Goal: Task Accomplishment & Management: Manage account settings

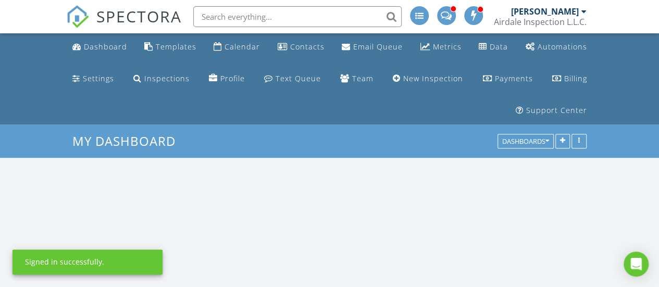
scroll to position [1172, 675]
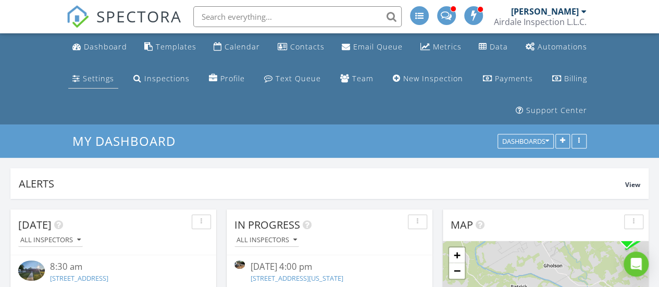
click at [86, 85] on link "Settings" at bounding box center [93, 78] width 50 height 19
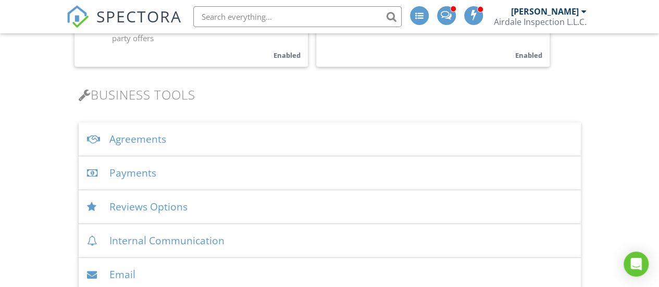
scroll to position [365, 0]
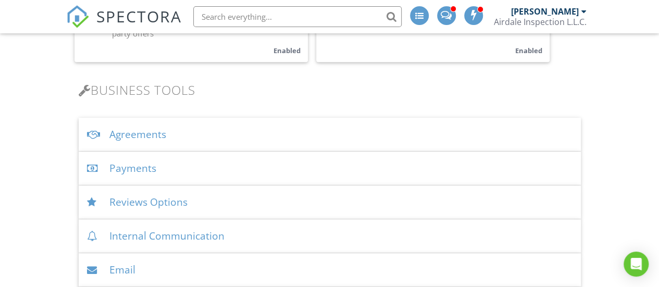
click at [247, 141] on div "Agreements" at bounding box center [330, 135] width 502 height 34
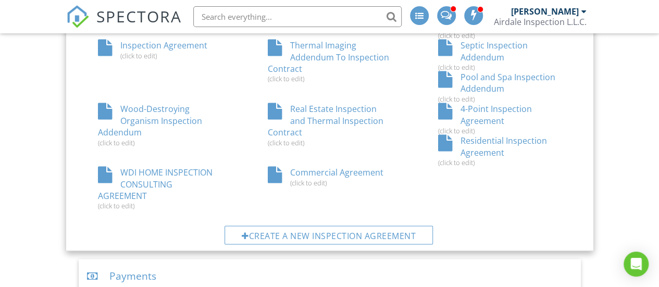
scroll to position [886, 0]
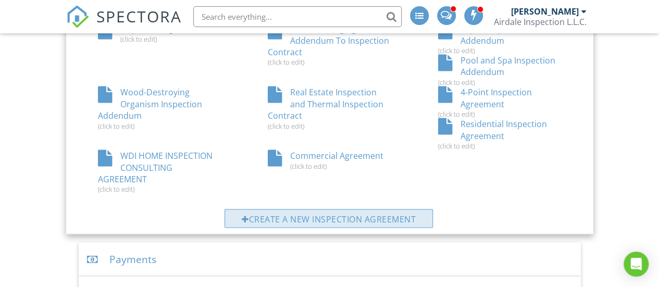
click at [287, 215] on div "Create a new inspection agreement" at bounding box center [329, 218] width 208 height 19
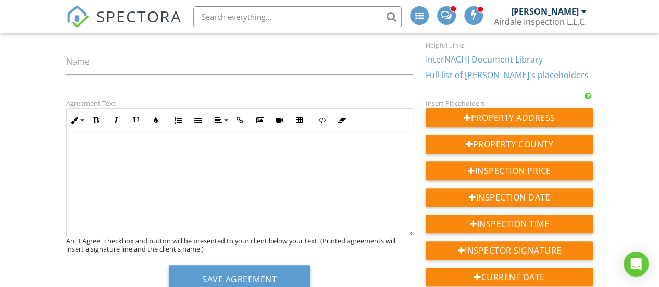
scroll to position [156, 0]
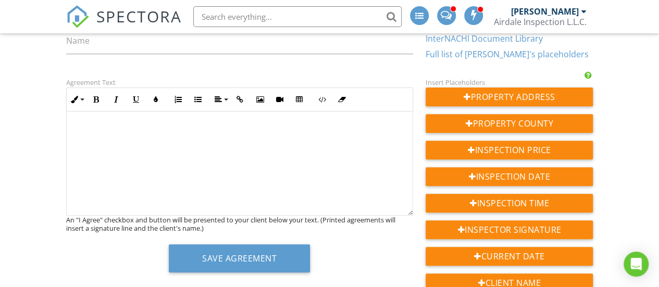
click at [134, 130] on p at bounding box center [240, 129] width 330 height 11
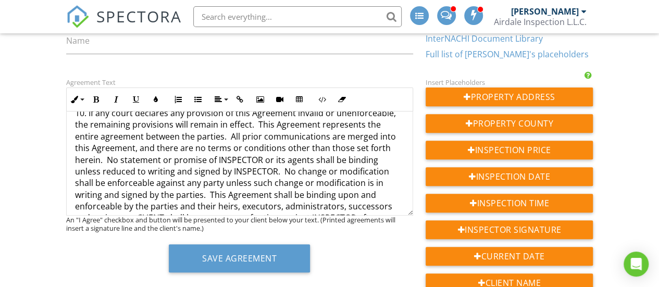
scroll to position [810, 0]
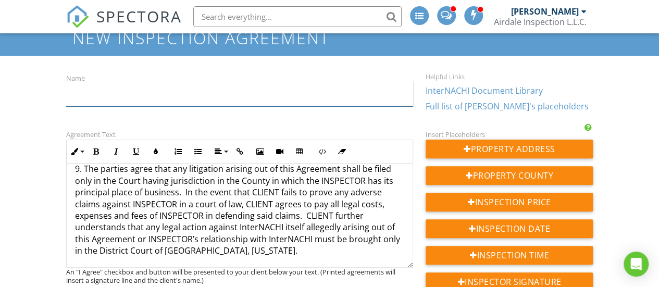
click at [102, 100] on input "Name" at bounding box center [239, 94] width 347 height 26
paste input "Well Water Sampling Agreement"
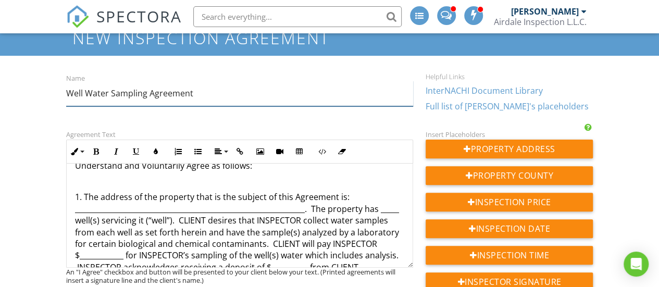
scroll to position [0, 0]
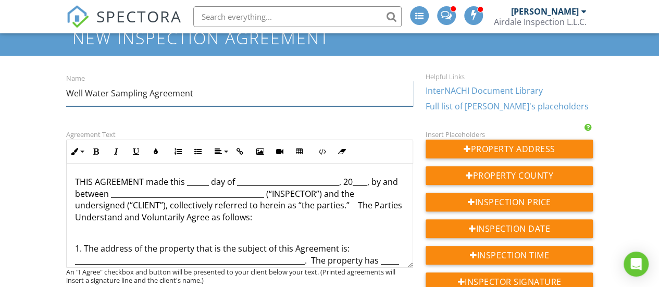
type input "Well Water Sampling Agreement"
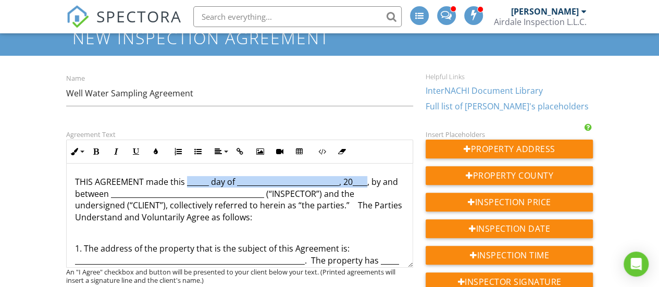
drag, startPoint x: 366, startPoint y: 182, endPoint x: 187, endPoint y: 185, distance: 178.7
click at [187, 185] on p "THIS AGREEMENT made this ______ day of ____________________________, 20____, by…" at bounding box center [240, 199] width 330 height 47
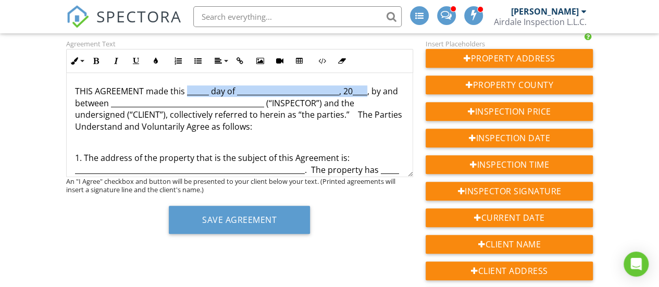
scroll to position [208, 0]
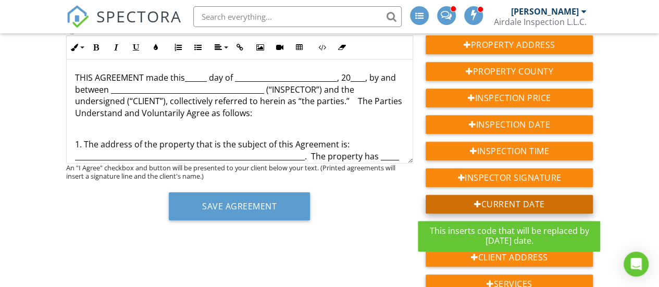
click at [542, 197] on div "Current Date" at bounding box center [509, 204] width 167 height 19
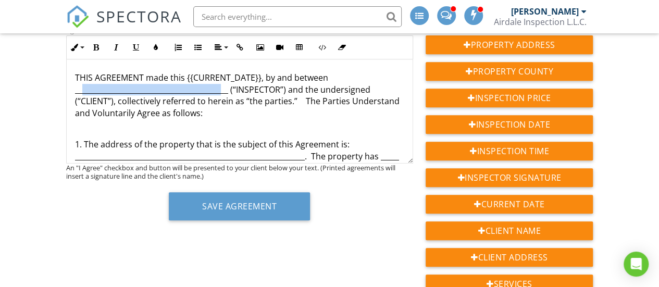
drag, startPoint x: 222, startPoint y: 89, endPoint x: 83, endPoint y: 90, distance: 138.6
click at [83, 90] on p "THIS AGREEMENT made this {{CURRENT_DATE}}, by and between _____________________…" at bounding box center [240, 95] width 330 height 47
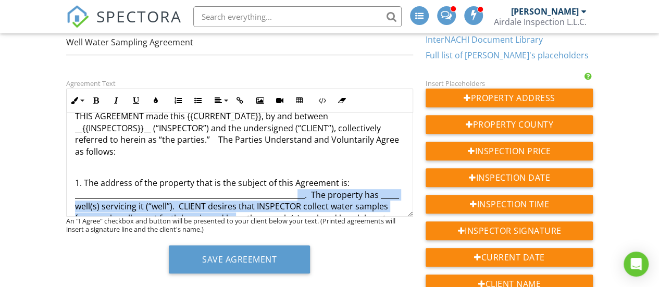
scroll to position [23, 0]
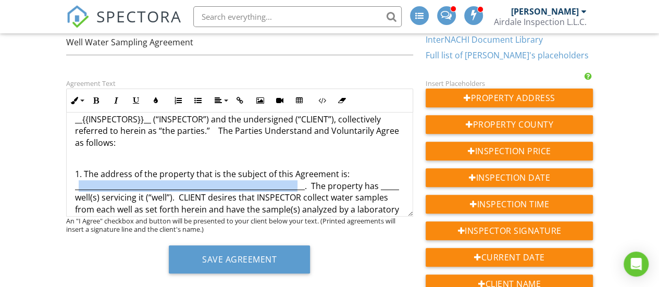
drag, startPoint x: 296, startPoint y: 211, endPoint x: 96, endPoint y: 177, distance: 202.9
click at [79, 187] on p "1. The address of the property that is the subject of this Agreement is: ______…" at bounding box center [240, 209] width 330 height 82
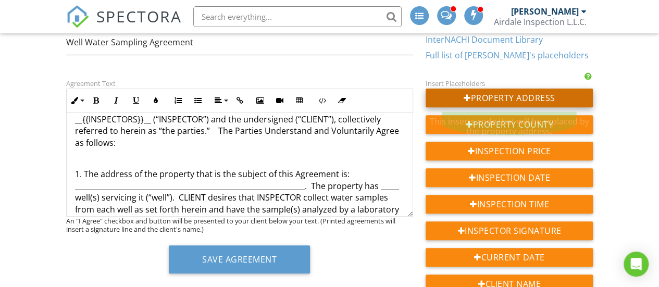
click at [481, 97] on div "Property Address" at bounding box center [509, 98] width 167 height 19
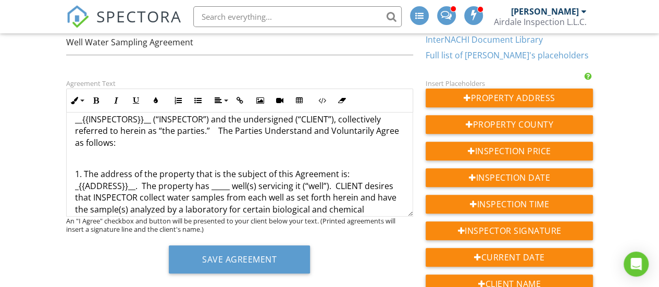
drag, startPoint x: 220, startPoint y: 185, endPoint x: 257, endPoint y: 188, distance: 37.6
click at [220, 185] on p "1. The address of the property that is the subject of this Agreement is: _{{ADD…" at bounding box center [240, 209] width 330 height 82
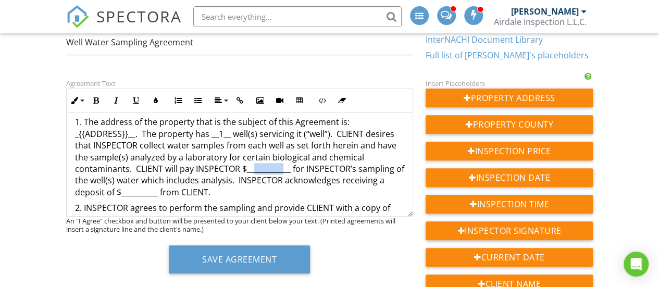
drag, startPoint x: 283, startPoint y: 168, endPoint x: 254, endPoint y: 170, distance: 28.7
click at [254, 170] on p "1. The address of the property that is the subject of this Agreement is: _{{ADD…" at bounding box center [240, 157] width 330 height 82
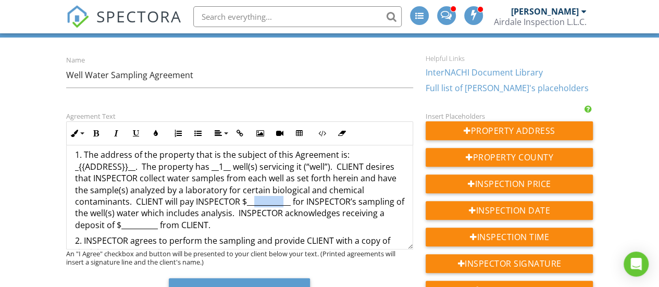
scroll to position [156, 0]
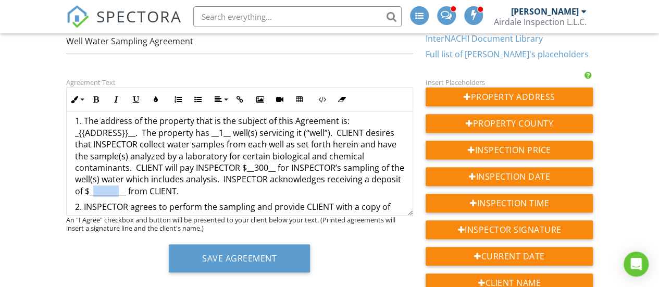
drag, startPoint x: 148, startPoint y: 191, endPoint x: 123, endPoint y: 193, distance: 25.1
click at [123, 193] on p "1. The address of the property that is the subject of this Agreement is: _{{ADD…" at bounding box center [240, 156] width 330 height 82
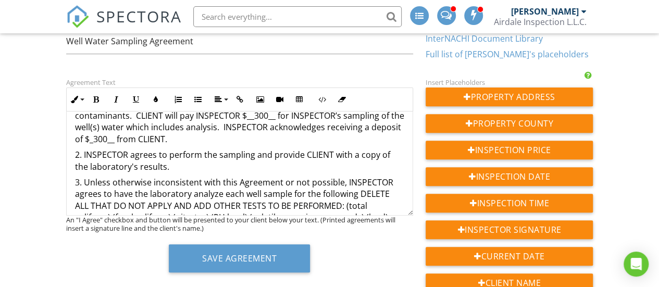
scroll to position [180, 0]
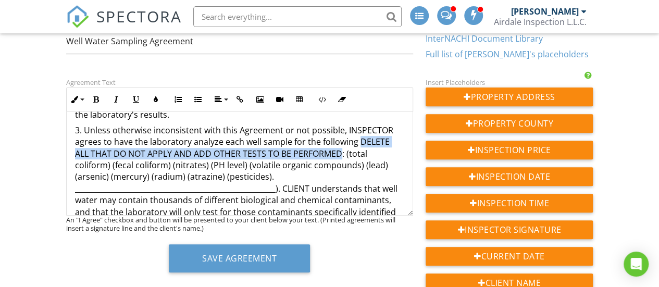
drag, startPoint x: 341, startPoint y: 153, endPoint x: 355, endPoint y: 142, distance: 18.2
click at [355, 142] on p "3. Unless otherwise inconsistent with this Agreement or not possible, INSPECTOR…" at bounding box center [240, 200] width 330 height 152
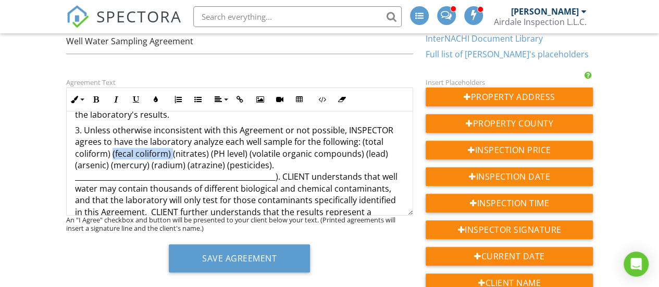
drag, startPoint x: 170, startPoint y: 154, endPoint x: 112, endPoint y: 158, distance: 58.0
click at [112, 158] on p "3. Unless otherwise inconsistent with this Agreement or not possible, INSPECTOR…" at bounding box center [240, 194] width 330 height 140
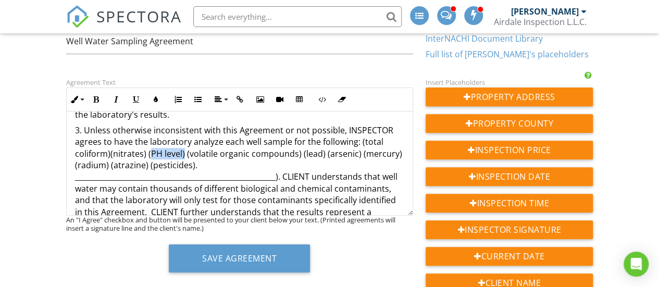
drag, startPoint x: 184, startPoint y: 155, endPoint x: 151, endPoint y: 156, distance: 33.4
click at [151, 156] on p "3. Unless otherwise inconsistent with this Agreement or not possible, INSPECTOR…" at bounding box center [240, 194] width 330 height 140
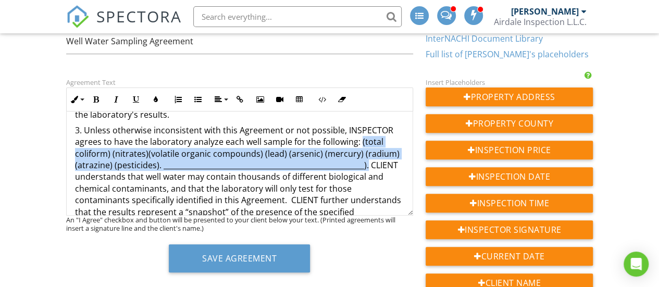
drag, startPoint x: 363, startPoint y: 165, endPoint x: 359, endPoint y: 140, distance: 24.8
click at [359, 140] on p "3. Unless otherwise inconsistent with this Agreement or not possible, INSPECTOR…" at bounding box center [240, 194] width 330 height 140
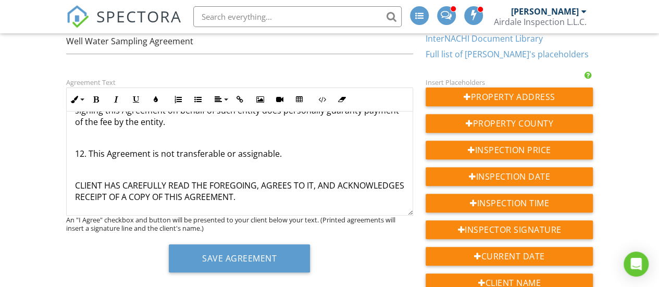
scroll to position [208, 0]
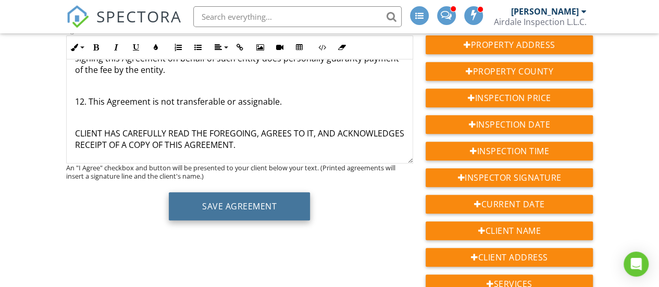
click at [279, 196] on button "Save Agreement" at bounding box center [239, 206] width 141 height 28
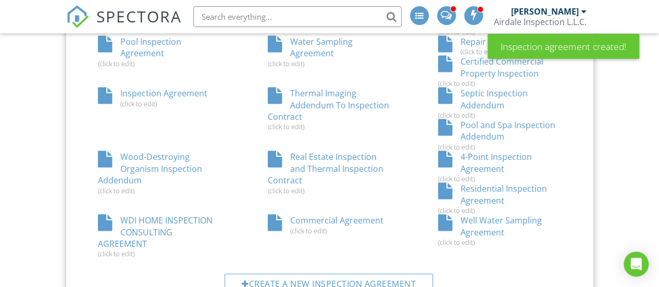
scroll to position [867, 0]
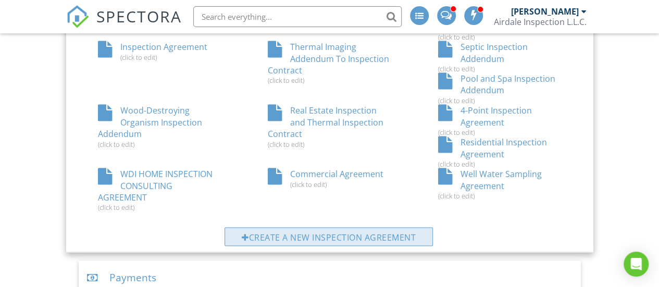
click at [364, 230] on div "Create a new inspection agreement" at bounding box center [329, 236] width 208 height 19
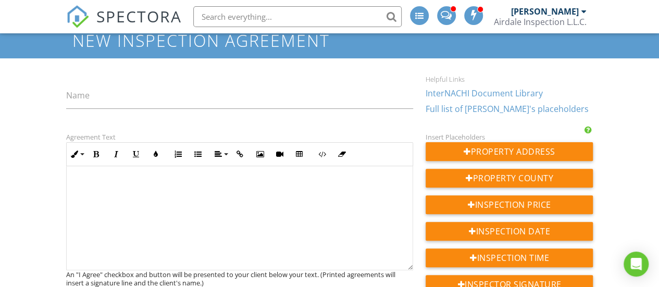
scroll to position [104, 0]
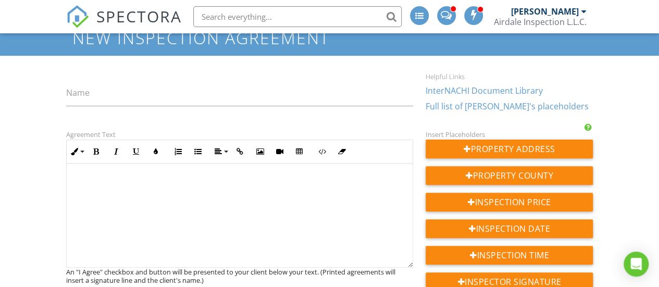
click at [121, 181] on p at bounding box center [240, 181] width 330 height 11
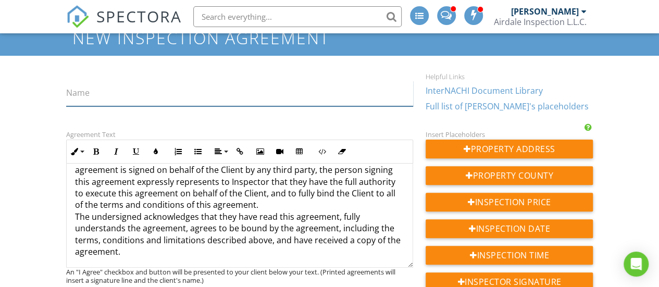
click at [118, 97] on input "Name" at bounding box center [239, 94] width 347 height 26
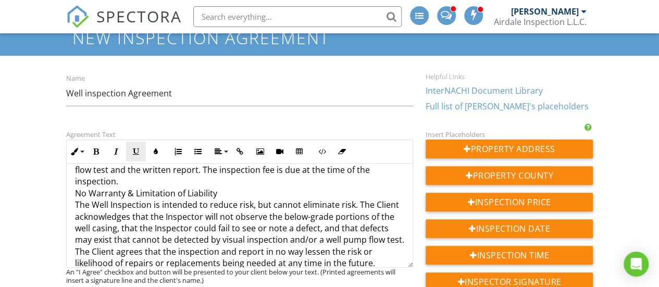
scroll to position [266, 0]
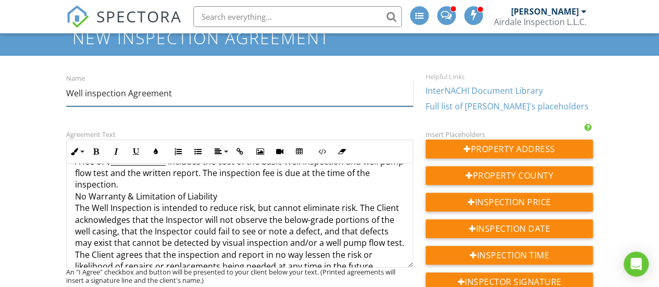
click at [88, 95] on input "Well inspection Agreement" at bounding box center [239, 94] width 347 height 26
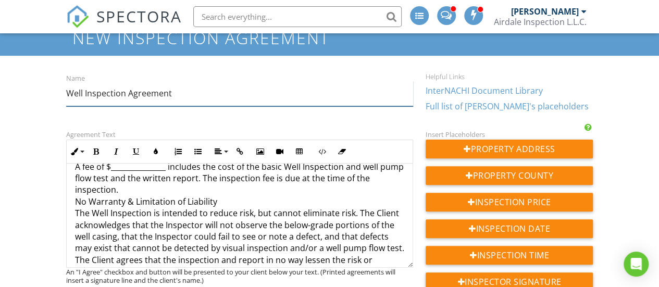
scroll to position [208, 0]
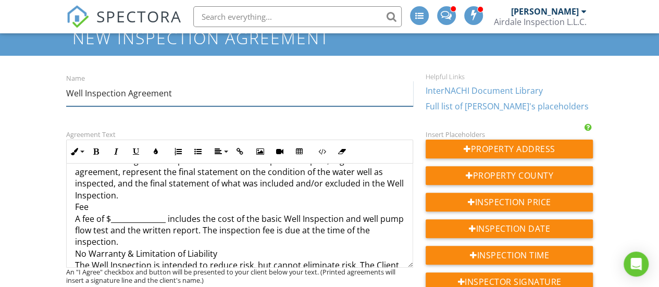
type input "Well Inspection Agreement"
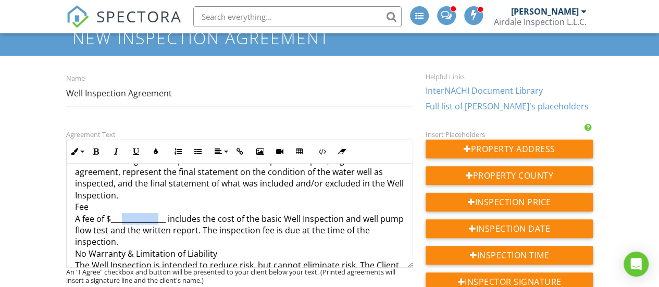
drag, startPoint x: 122, startPoint y: 217, endPoint x: 157, endPoint y: 218, distance: 34.9
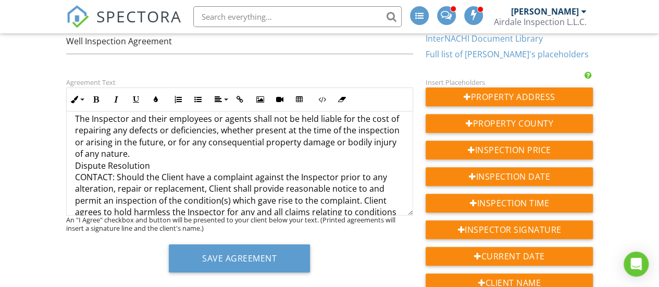
scroll to position [339, 0]
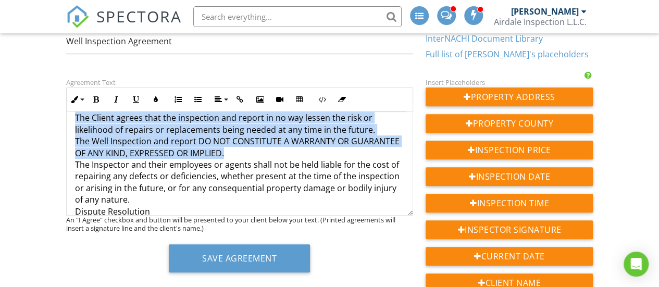
drag, startPoint x: 75, startPoint y: 129, endPoint x: 295, endPoint y: 161, distance: 222.1
click at [295, 161] on p "The Client has requested that a Well Inspection be performed per the InterNACHI…" at bounding box center [240, 141] width 330 height 712
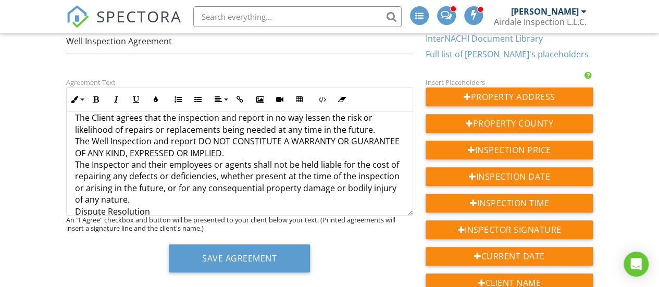
click at [193, 192] on p "The Client has requested that a Well Inspection be performed per the InterNACHI…" at bounding box center [240, 141] width 330 height 712
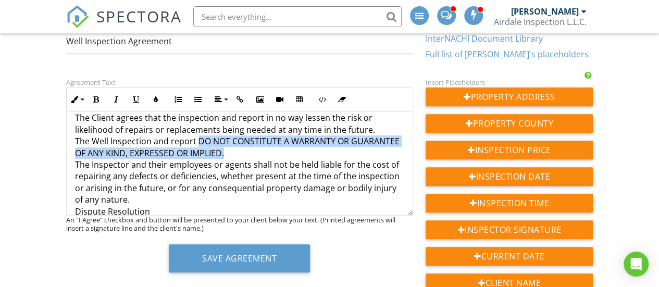
drag, startPoint x: 279, startPoint y: 162, endPoint x: 198, endPoint y: 155, distance: 81.1
click at [198, 155] on p "The Client has requested that a Well Inspection be performed per the InterNACHI…" at bounding box center [240, 141] width 330 height 712
click at [94, 99] on icon "button" at bounding box center [96, 99] width 7 height 7
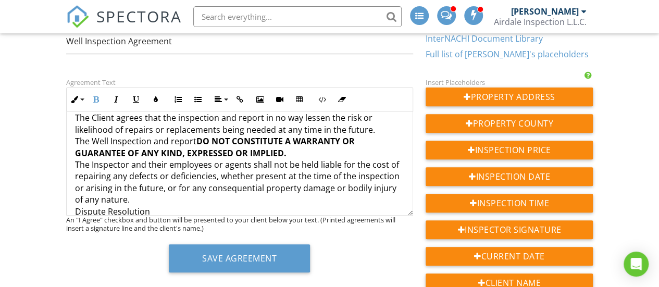
click at [230, 185] on p "The Client has requested that a Well Inspection be performed per the InterNACHI…" at bounding box center [240, 141] width 330 height 712
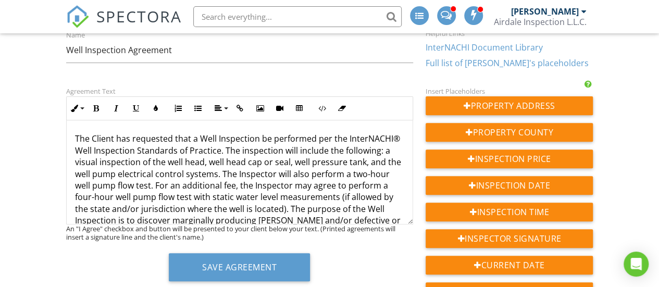
scroll to position [208, 0]
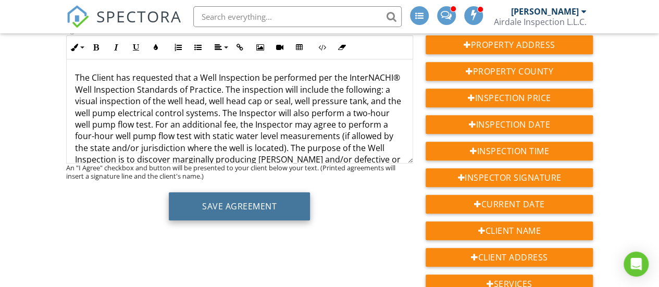
click at [211, 199] on button "Save Agreement" at bounding box center [239, 206] width 141 height 28
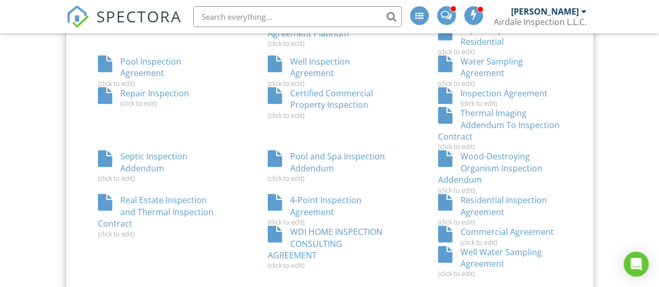
scroll to position [853, 0]
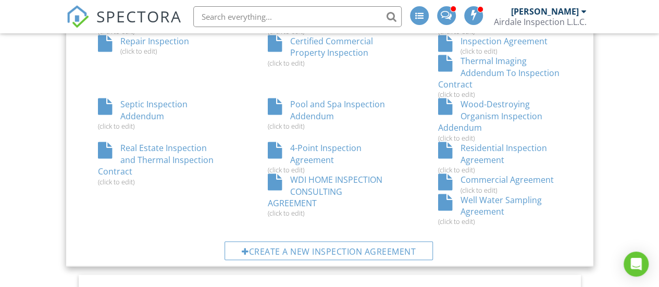
click at [477, 199] on div "Well Water Sampling Agreement (click to edit)" at bounding box center [500, 210] width 170 height 32
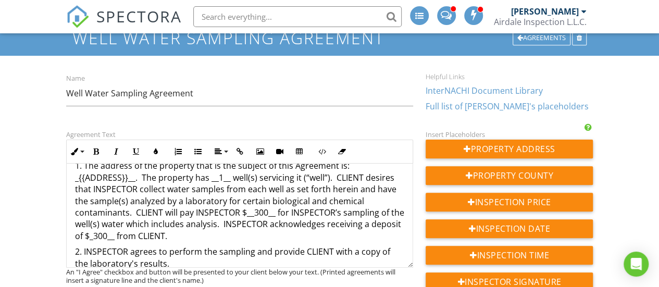
scroll to position [104, 0]
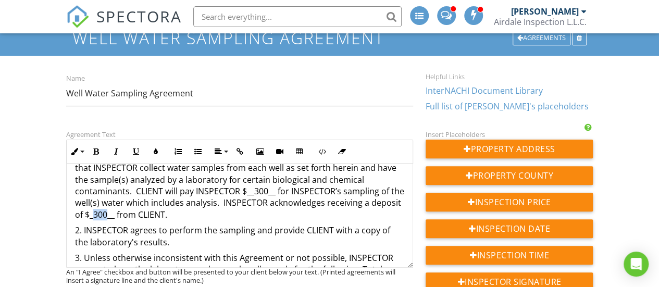
drag, startPoint x: 134, startPoint y: 214, endPoint x: 124, endPoint y: 216, distance: 10.1
click at [124, 216] on p "1. The address of the property that is the subject of this Agreement is: _{{ADD…" at bounding box center [240, 180] width 330 height 82
drag, startPoint x: 267, startPoint y: 192, endPoint x: 255, endPoint y: 194, distance: 12.2
click at [255, 194] on p "1. The address of the property that is the subject of this Agreement is: _{{ADD…" at bounding box center [240, 180] width 330 height 82
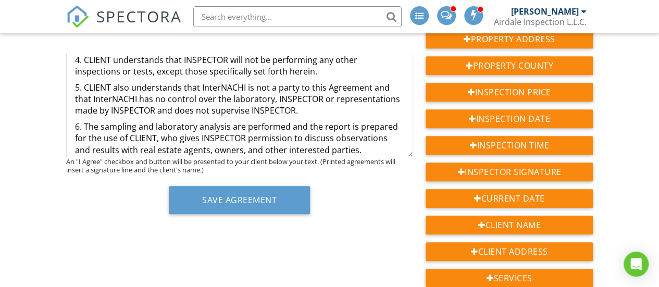
scroll to position [260, 0]
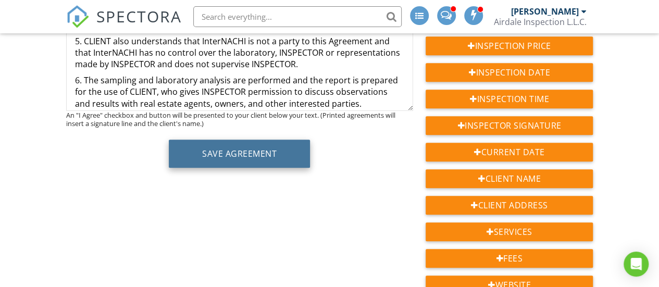
click at [186, 148] on button "Save Agreement" at bounding box center [239, 154] width 141 height 28
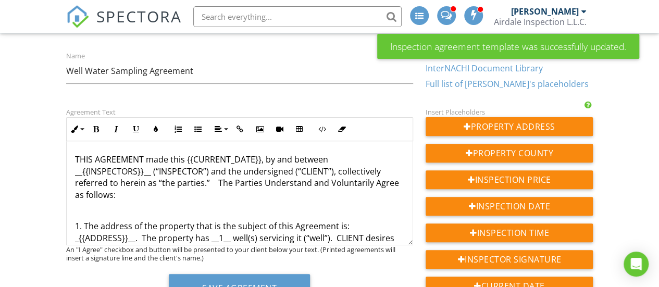
scroll to position [52, 0]
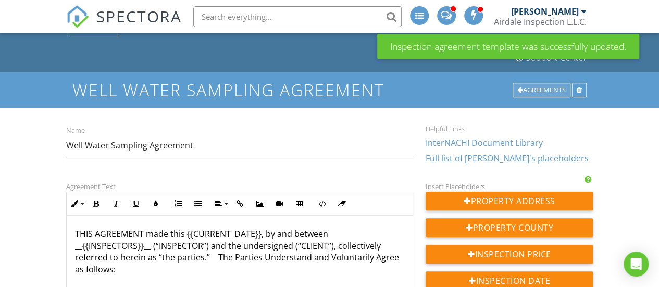
click at [528, 90] on div "Agreements" at bounding box center [542, 90] width 58 height 15
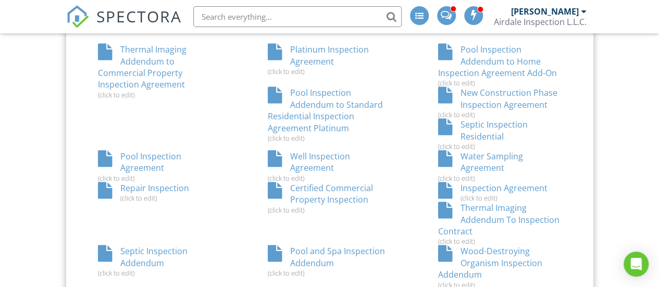
scroll to position [708, 0]
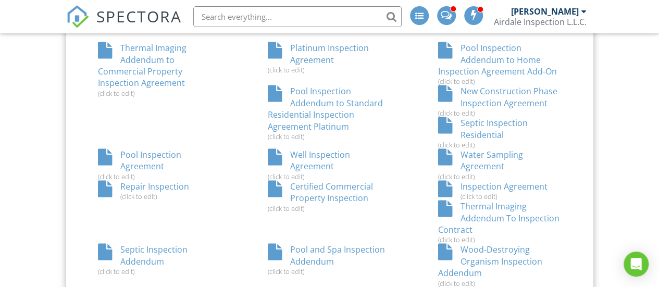
click at [478, 157] on div "Water Sampling Agreement (click to edit)" at bounding box center [500, 165] width 170 height 32
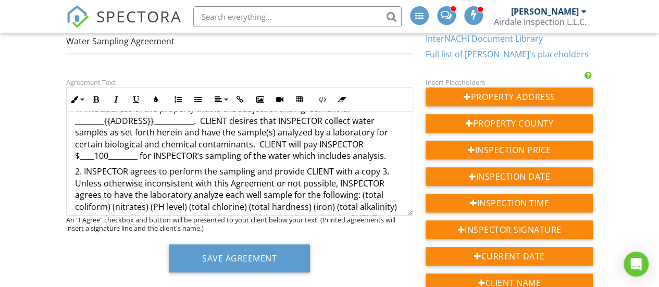
scroll to position [104, 0]
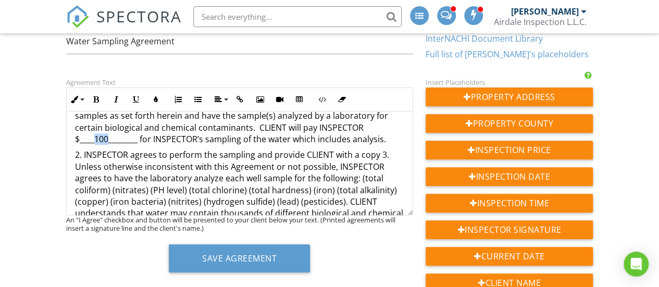
drag, startPoint x: 107, startPoint y: 142, endPoint x: 95, endPoint y: 143, distance: 12.0
click at [95, 143] on p "1. The address of the property that is the subject of this Agreement is: ______…" at bounding box center [240, 115] width 330 height 58
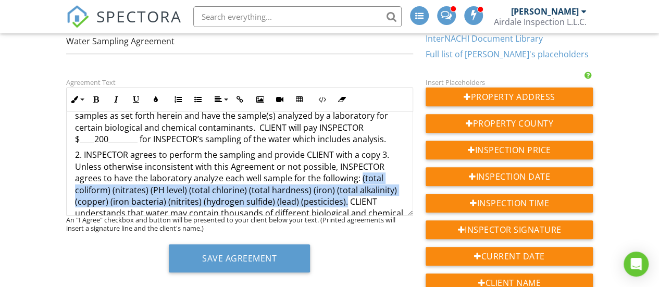
drag, startPoint x: 358, startPoint y: 181, endPoint x: 341, endPoint y: 202, distance: 27.3
click at [341, 202] on p "2. INSPECTOR agrees to perform the sampling and provide CLIENT with a copy 3. U…" at bounding box center [240, 219] width 330 height 140
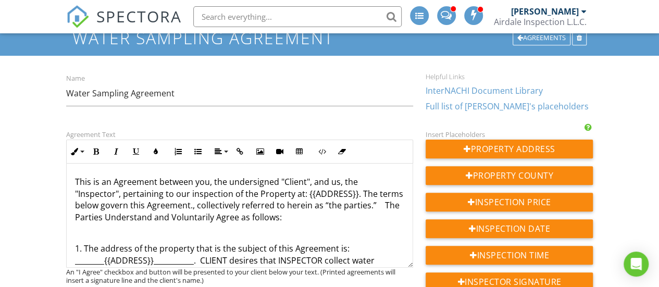
scroll to position [0, 0]
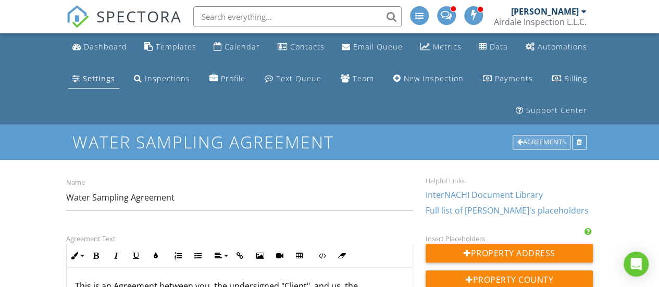
click at [527, 143] on div "Agreements" at bounding box center [542, 142] width 58 height 15
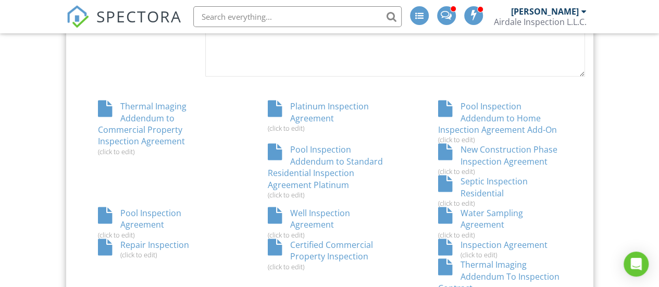
scroll to position [659, 0]
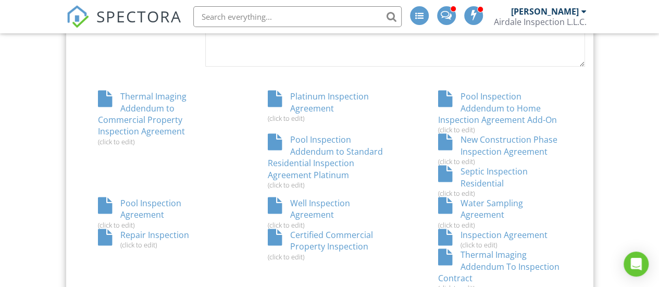
click at [497, 204] on div "Water Sampling Agreement (click to edit)" at bounding box center [500, 213] width 170 height 32
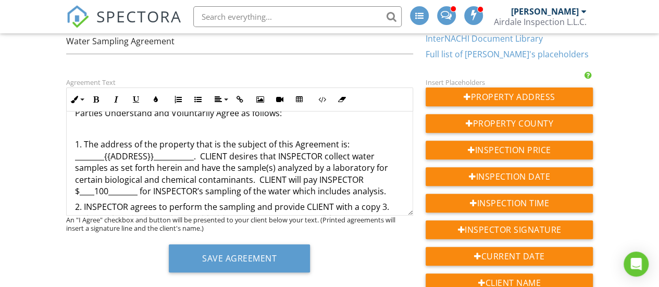
scroll to position [104, 0]
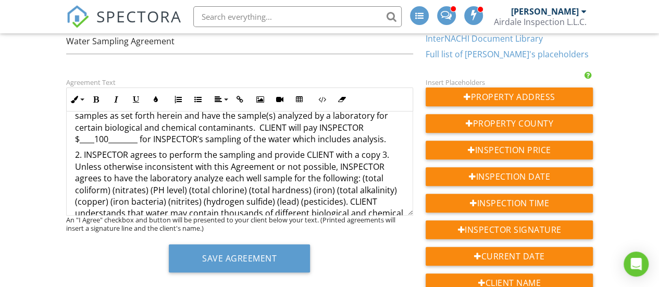
click at [96, 139] on p "1. The address of the property that is the subject of this Agreement is: ______…" at bounding box center [240, 115] width 330 height 58
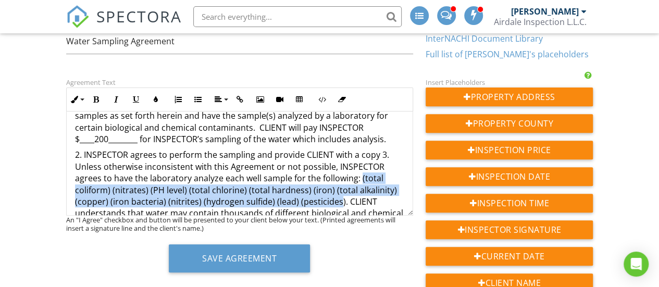
drag, startPoint x: 338, startPoint y: 202, endPoint x: 359, endPoint y: 179, distance: 31.3
click at [359, 179] on p "2. INSPECTOR agrees to perform the sampling and provide CLIENT with a copy 3. U…" at bounding box center [240, 219] width 330 height 140
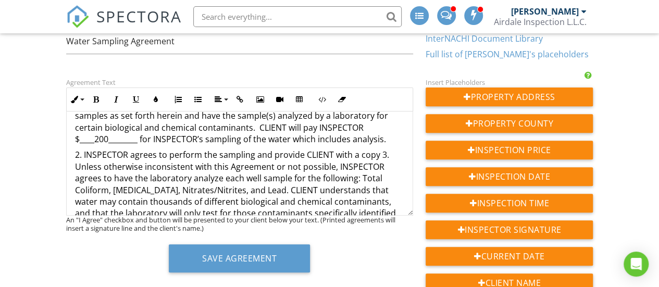
click at [380, 154] on p "2. INSPECTOR agrees to perform the sampling and provide CLIENT with a copy 3. U…" at bounding box center [240, 213] width 330 height 128
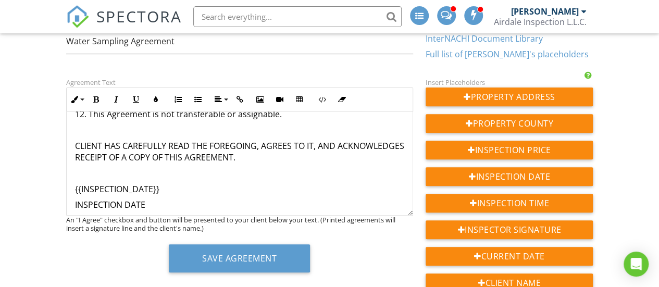
scroll to position [1145, 0]
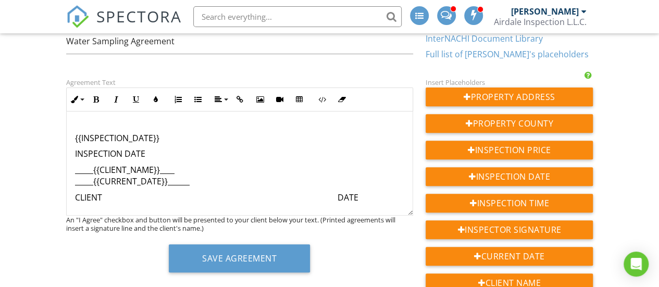
drag, startPoint x: 379, startPoint y: 196, endPoint x: 74, endPoint y: 137, distance: 310.4
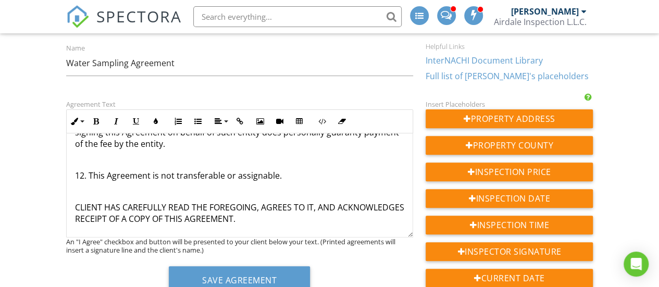
scroll to position [195, 0]
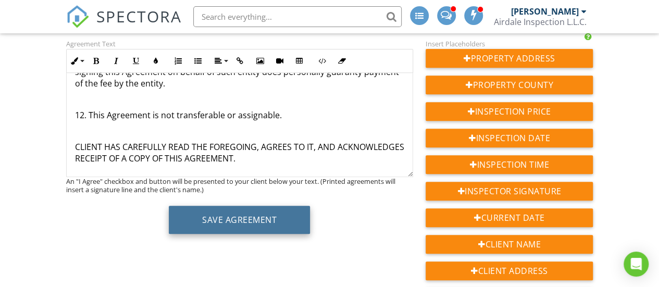
click at [207, 214] on button "Save Agreement" at bounding box center [239, 220] width 141 height 28
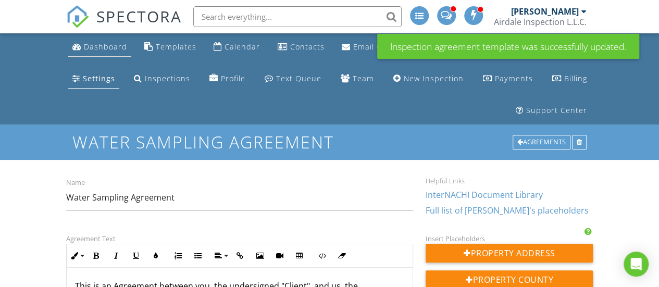
click at [114, 46] on div "Dashboard" at bounding box center [105, 47] width 43 height 10
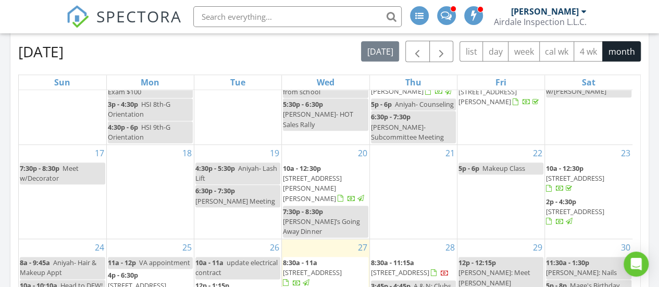
scroll to position [677, 0]
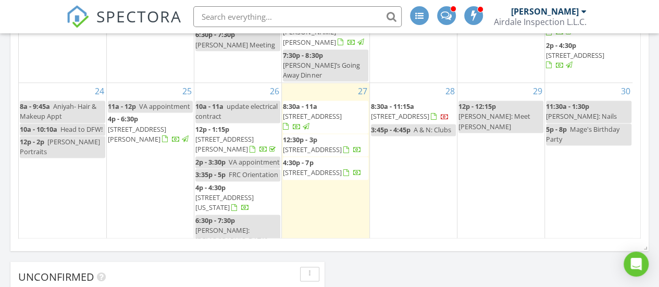
drag, startPoint x: 106, startPoint y: 206, endPoint x: 77, endPoint y: 215, distance: 30.6
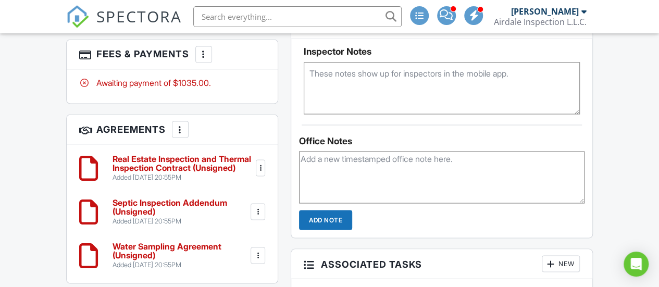
scroll to position [938, 0]
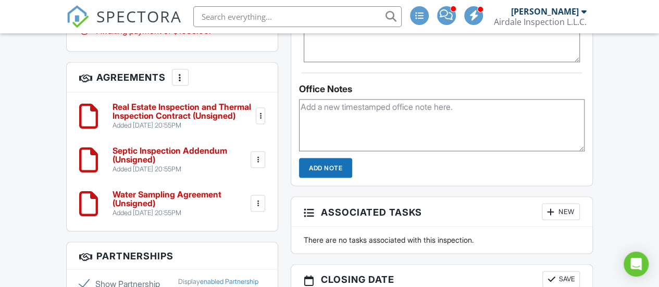
click at [254, 201] on div at bounding box center [258, 203] width 10 height 10
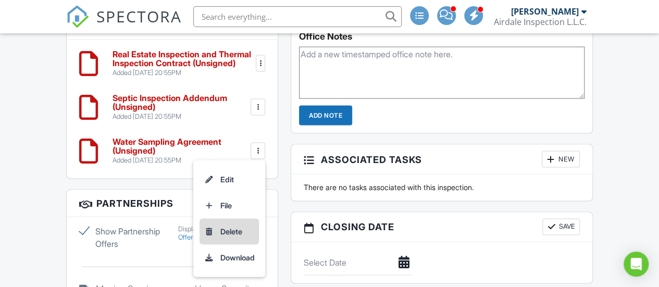
click at [236, 236] on li "Delete" at bounding box center [229, 232] width 59 height 26
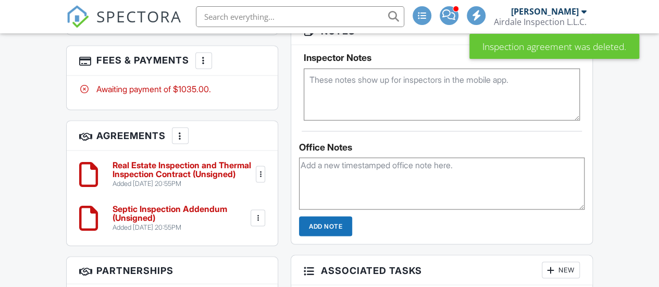
scroll to position [886, 0]
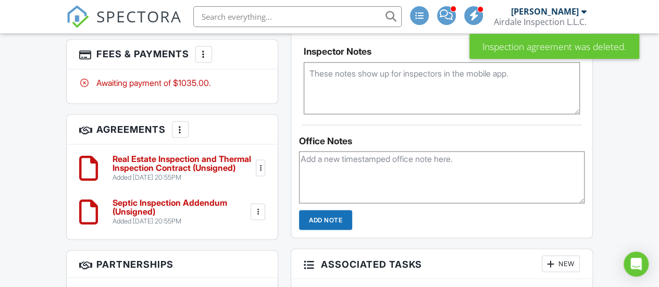
click at [186, 127] on div "More" at bounding box center [180, 129] width 17 height 17
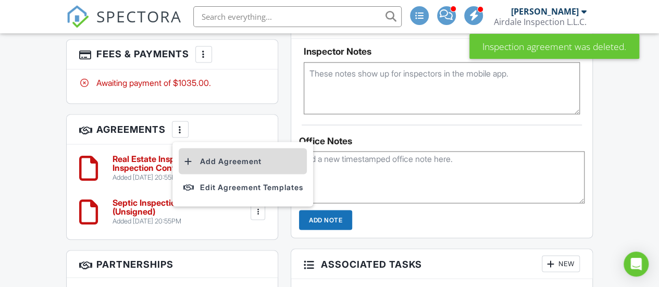
click at [217, 158] on li "Add Agreement" at bounding box center [243, 161] width 128 height 26
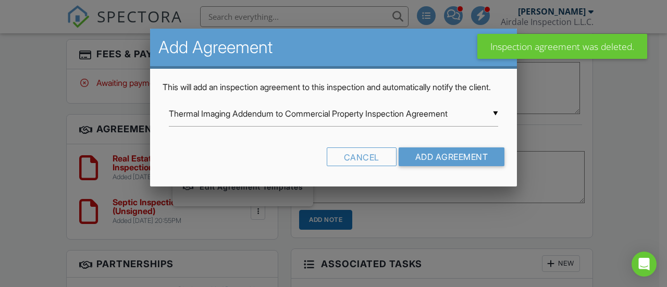
click at [491, 120] on div "▼ Thermal Imaging Addendum to Commercial Property Inspection Agreement Thermal …" at bounding box center [333, 114] width 329 height 26
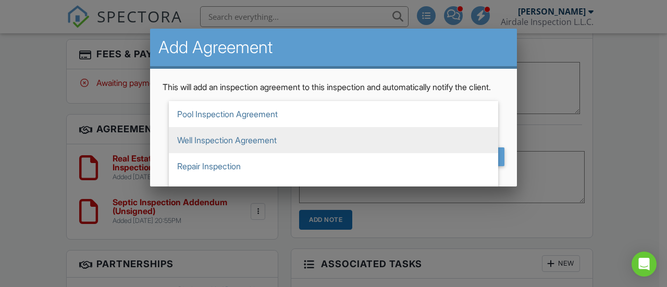
click at [270, 153] on span "Well Inspection Agreement" at bounding box center [333, 140] width 329 height 26
type input "Well Inspection Agreement"
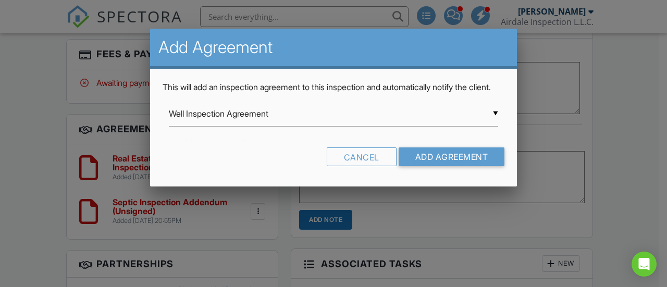
scroll to position [194, 0]
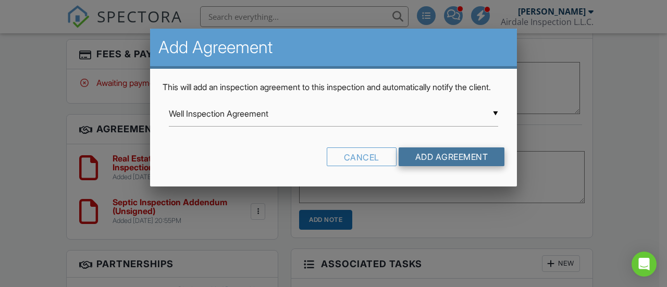
click at [426, 166] on input "Add Agreement" at bounding box center [452, 156] width 106 height 19
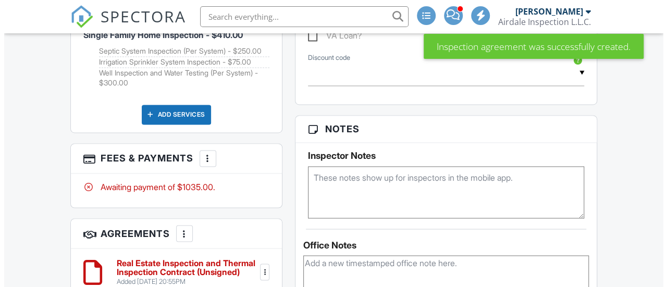
scroll to position [938, 0]
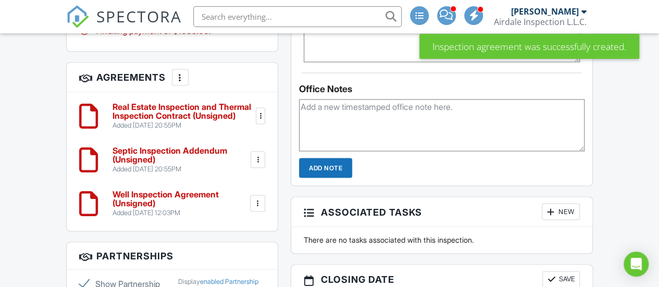
click at [186, 76] on div "More" at bounding box center [180, 77] width 17 height 17
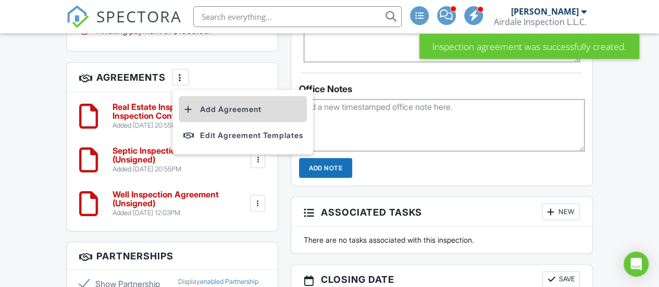
click at [252, 110] on li "Add Agreement" at bounding box center [243, 109] width 128 height 26
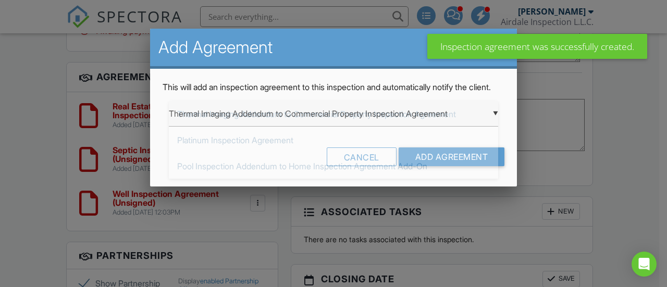
click at [482, 127] on div "▼ Thermal Imaging Addendum to Commercial Property Inspection Agreement Thermal …" at bounding box center [333, 114] width 329 height 26
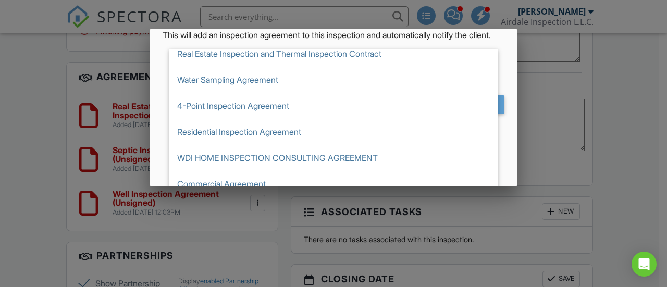
scroll to position [89, 0]
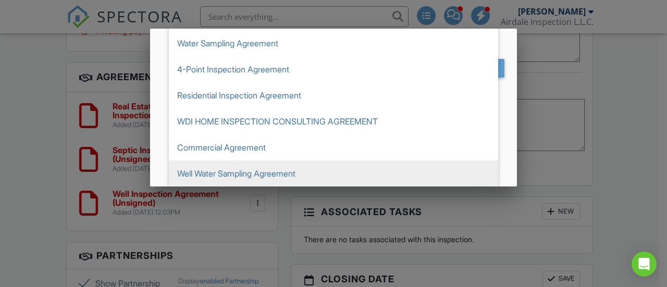
click at [279, 183] on span "Well Water Sampling Agreement" at bounding box center [333, 173] width 329 height 26
type input "Well Water Sampling Agreement"
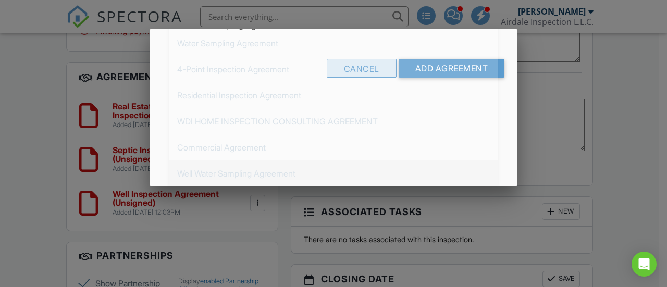
scroll to position [0, 0]
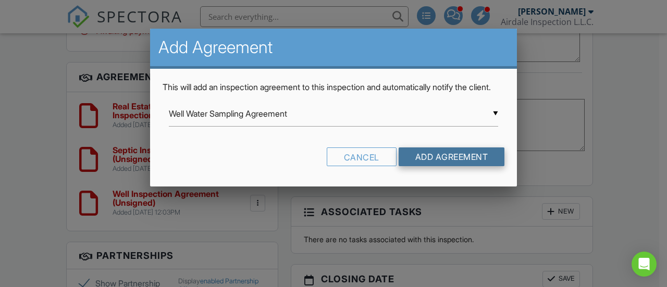
click at [415, 166] on input "Add Agreement" at bounding box center [452, 156] width 106 height 19
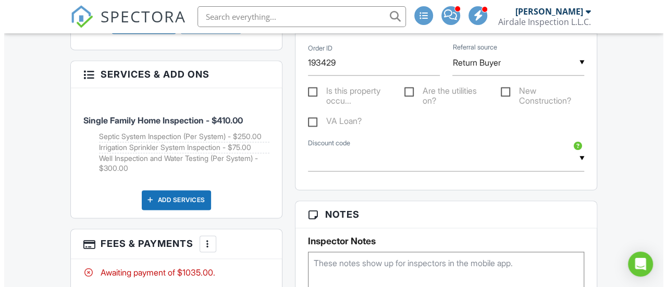
scroll to position [781, 0]
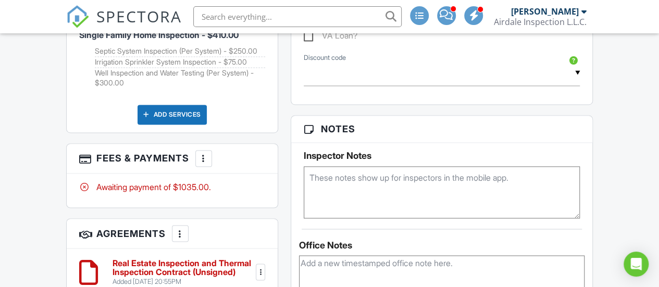
click at [206, 164] on h3 "Fees & Payments More Edit Fees & Payments Add Services View Invoice Paid In Full" at bounding box center [172, 159] width 211 height 30
click at [206, 160] on div at bounding box center [203, 158] width 10 height 10
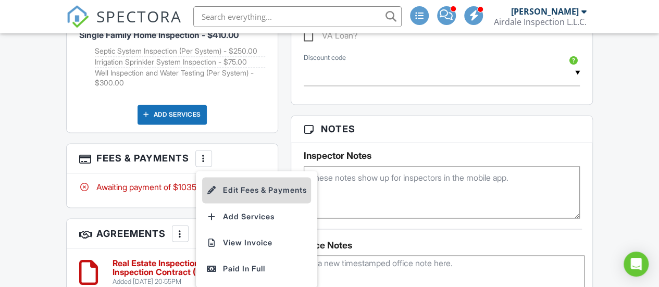
click at [234, 179] on li "Edit Fees & Payments" at bounding box center [256, 190] width 109 height 26
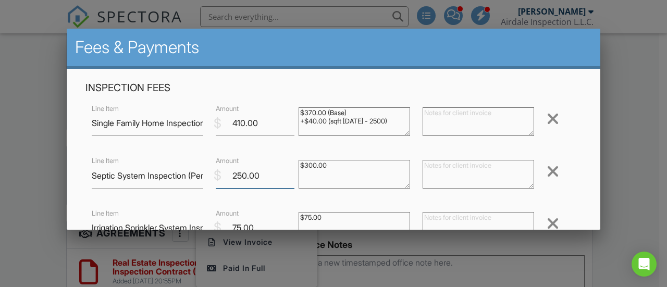
drag, startPoint x: 241, startPoint y: 177, endPoint x: 232, endPoint y: 177, distance: 8.9
click at [232, 177] on input "250.00" at bounding box center [255, 176] width 79 height 26
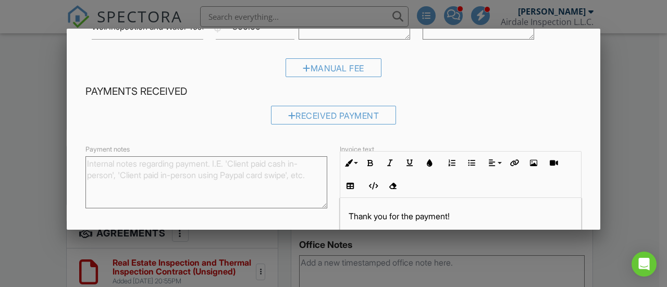
scroll to position [313, 0]
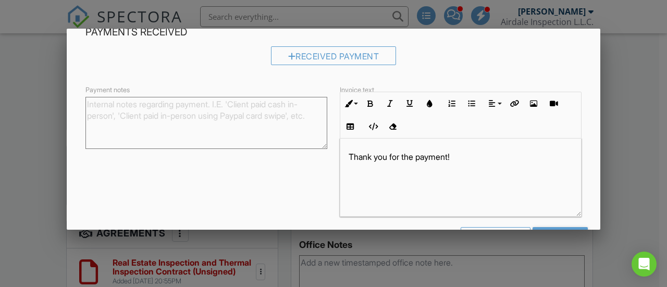
type input "300.00"
click at [356, 168] on div "Thank you for the payment!" at bounding box center [460, 178] width 241 height 78
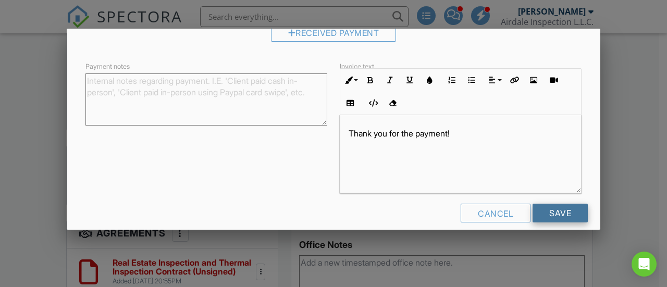
scroll to position [349, 0]
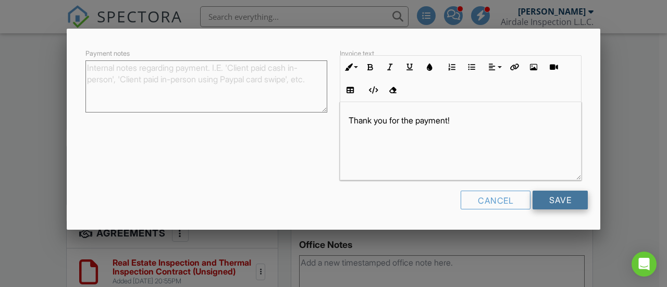
click at [545, 203] on input "Save" at bounding box center [559, 200] width 55 height 19
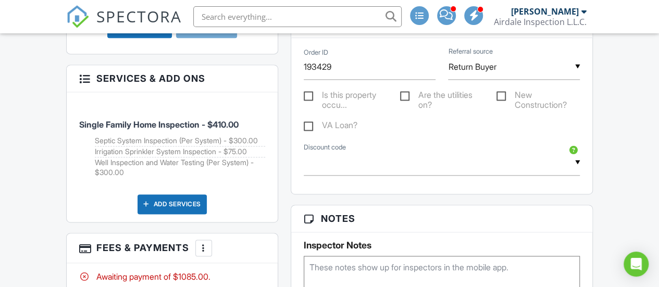
scroll to position [823, 0]
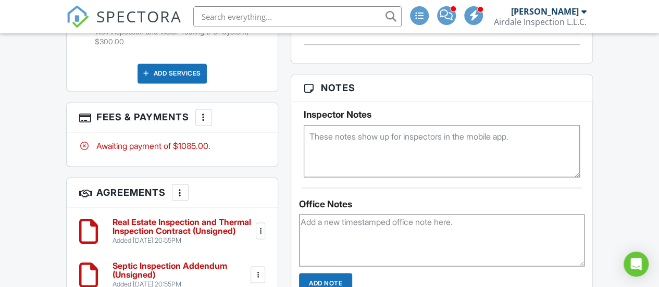
click at [323, 137] on textarea at bounding box center [442, 151] width 276 height 52
type textarea "3550"
click at [554, 223] on textarea at bounding box center [441, 240] width 285 height 52
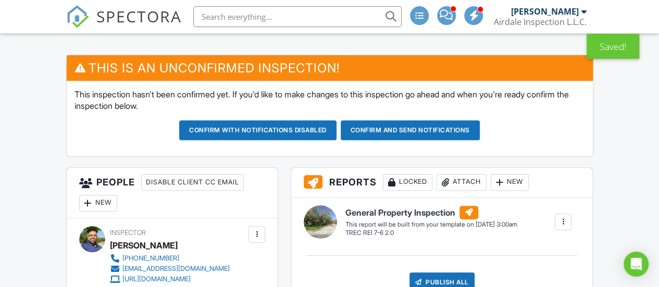
scroll to position [302, 0]
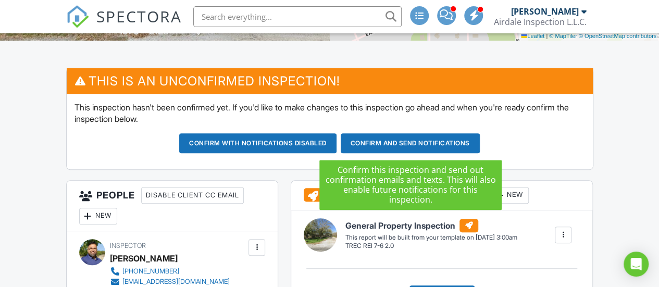
click at [337, 148] on button "Confirm and send notifications" at bounding box center [257, 143] width 157 height 20
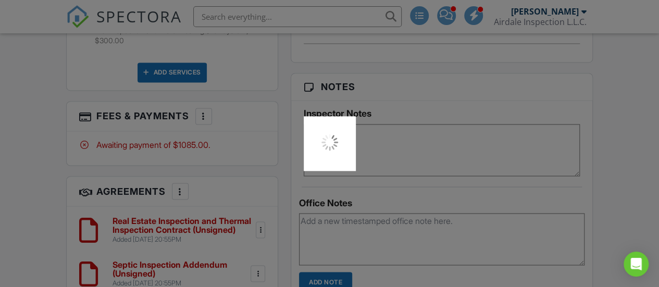
scroll to position [927, 0]
